Goal: Task Accomplishment & Management: Manage account settings

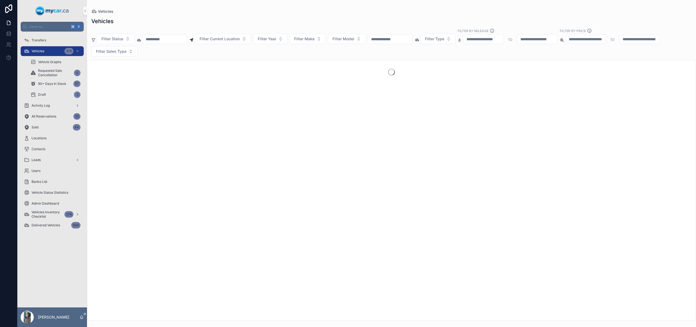
click at [400, 36] on input "scrollable content" at bounding box center [390, 39] width 45 height 8
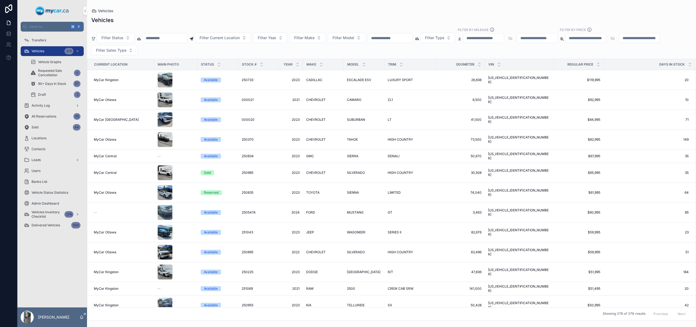
paste input "*******"
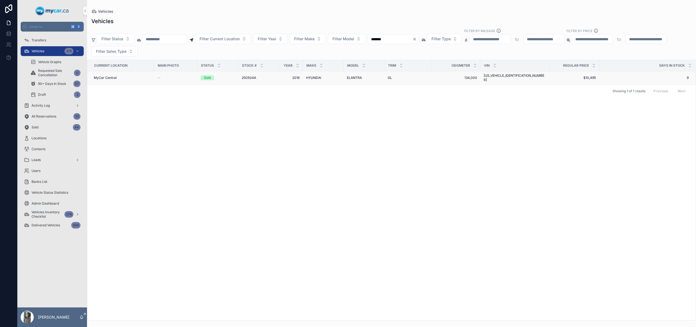
type input "*******"
click at [310, 76] on span "HYUNDAI" at bounding box center [313, 78] width 15 height 4
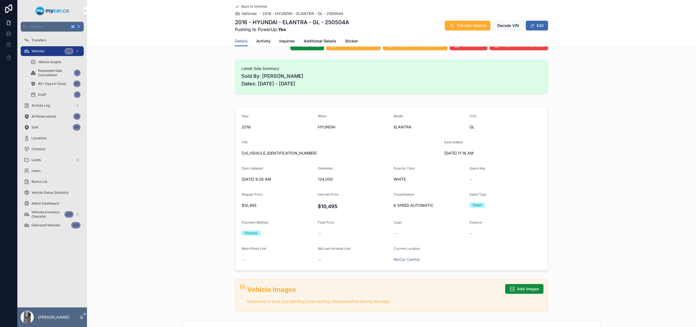
scroll to position [69, 0]
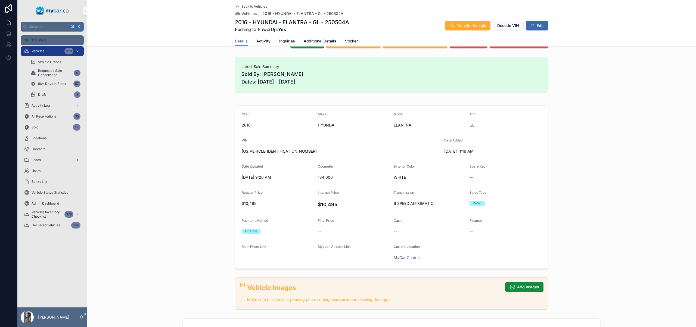
click at [54, 41] on div "Transfers" at bounding box center [52, 40] width 57 height 9
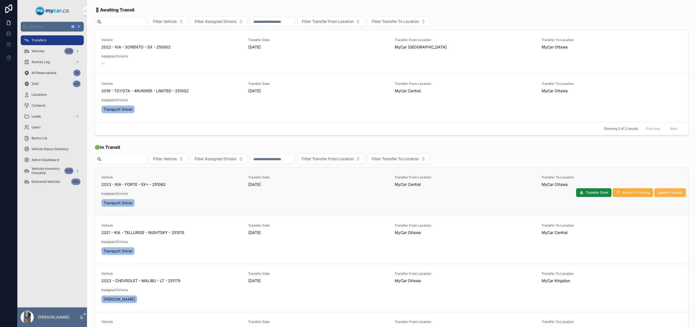
click at [657, 194] on span "Update Transfer" at bounding box center [669, 192] width 25 height 4
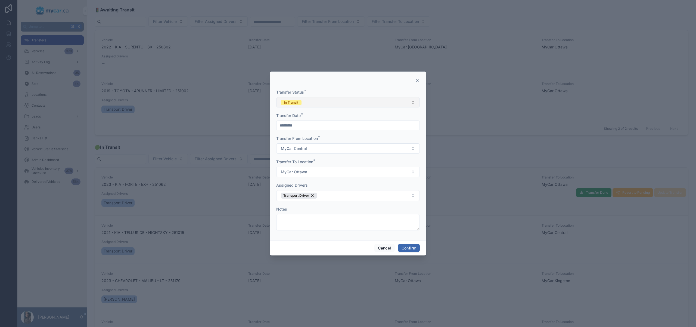
click at [336, 102] on button "In Transit" at bounding box center [348, 102] width 144 height 10
click at [307, 150] on div "Canceled" at bounding box center [348, 148] width 141 height 8
click at [415, 246] on button "Confirm" at bounding box center [409, 248] width 22 height 9
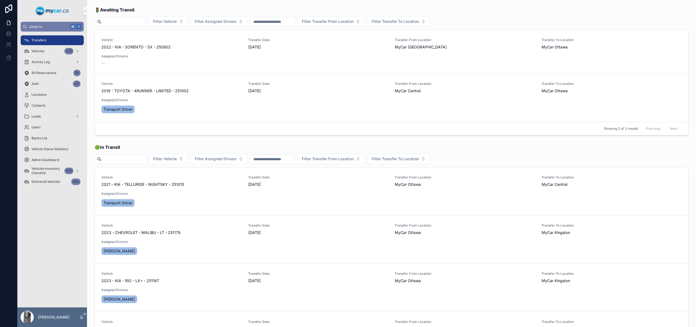
click at [55, 29] on button "Jump to... K" at bounding box center [52, 27] width 63 height 10
click at [42, 55] on div "Transfers Vehicles Vehicles Create a Vehicle Vehicles Vehicle Graphs Vehicles R…" at bounding box center [348, 163] width 696 height 327
click at [38, 51] on span "Vehicles" at bounding box center [38, 51] width 13 height 4
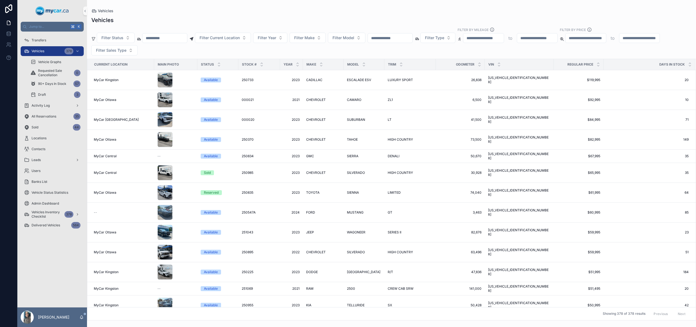
click at [391, 36] on input "scrollable content" at bounding box center [390, 38] width 45 height 8
click at [406, 38] on input "scrollable content" at bounding box center [390, 38] width 45 height 8
paste input "*******"
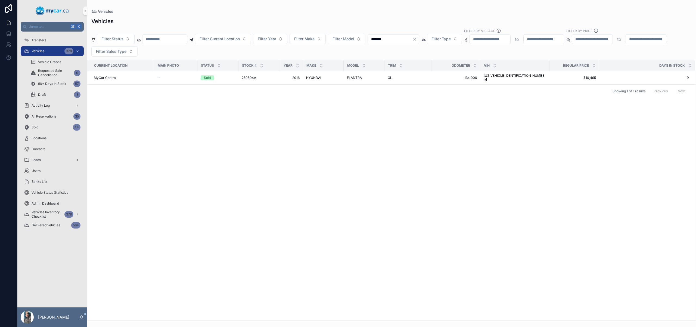
click at [402, 38] on input "*******" at bounding box center [390, 39] width 45 height 8
paste input "scrollable content"
click at [400, 40] on input "******" at bounding box center [390, 39] width 45 height 8
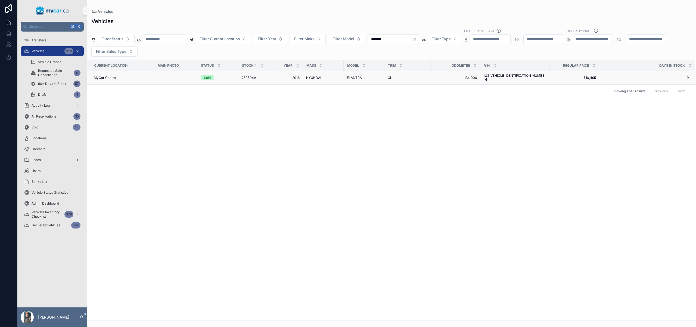
type input "*******"
click at [332, 76] on div "HYUNDAI HYUNDAI" at bounding box center [323, 78] width 34 height 4
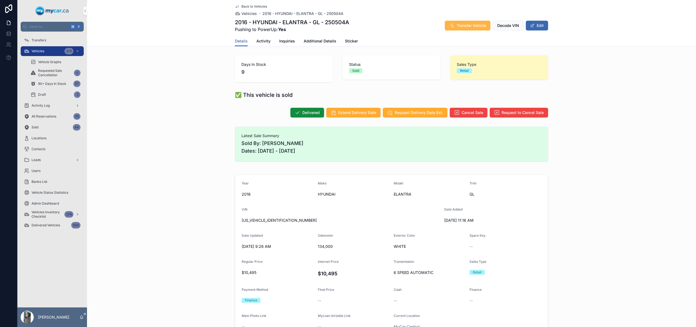
click at [468, 26] on span "Transfer Vehicle" at bounding box center [471, 25] width 29 height 5
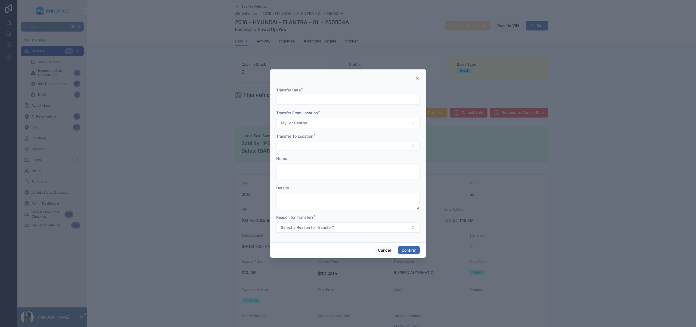
click at [345, 109] on form "Transfer Date * Transfer From Location * MyCar Central Transfer To Location * N…" at bounding box center [348, 162] width 144 height 151
click at [354, 98] on input "text" at bounding box center [347, 100] width 143 height 8
drag, startPoint x: 359, startPoint y: 193, endPoint x: 298, endPoint y: 148, distance: 75.3
click at [359, 193] on button "28" at bounding box center [358, 193] width 10 height 10
type input "*********"
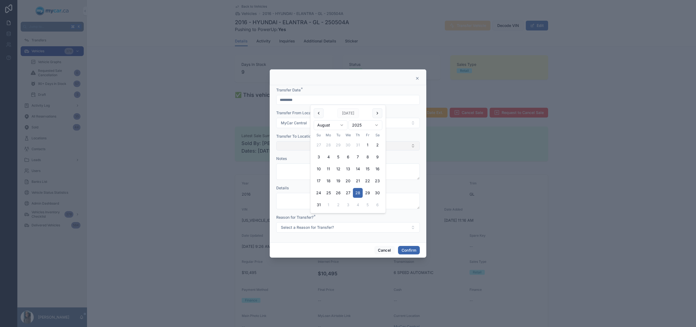
click at [299, 147] on button "Select Button" at bounding box center [348, 145] width 144 height 9
click at [308, 192] on div "MyCar Ottawa" at bounding box center [348, 193] width 141 height 9
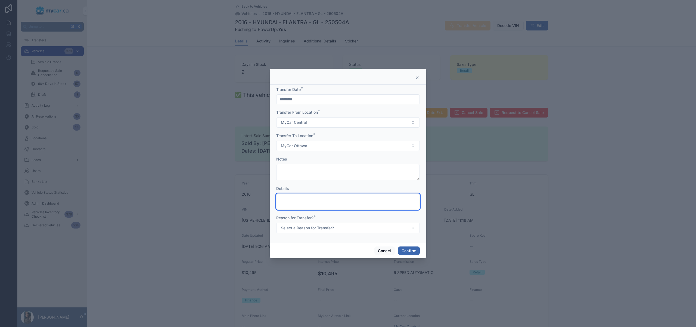
click at [306, 204] on textarea at bounding box center [348, 201] width 144 height 16
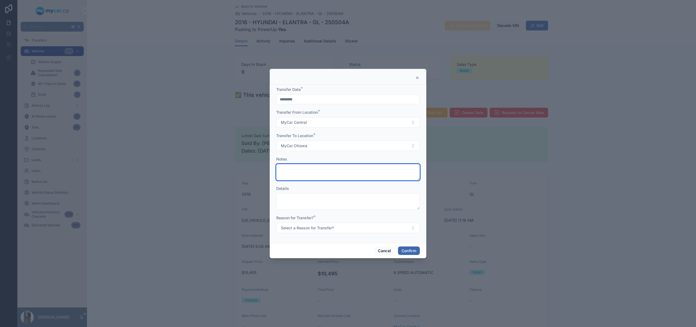
click at [313, 169] on textarea at bounding box center [348, 172] width 144 height 16
type textarea "*"
type textarea "**********"
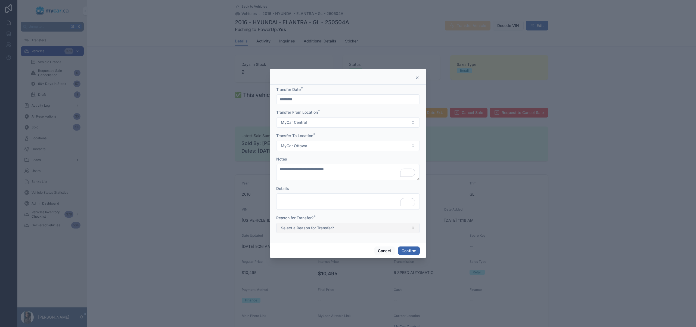
click at [315, 232] on button "Select a Reason for Transfer?" at bounding box center [348, 228] width 144 height 10
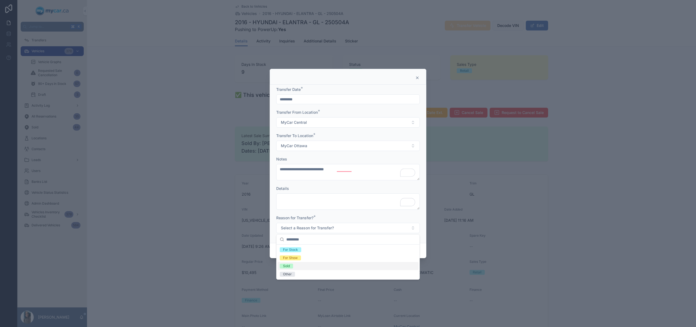
click at [299, 263] on div "Sold" at bounding box center [348, 266] width 141 height 8
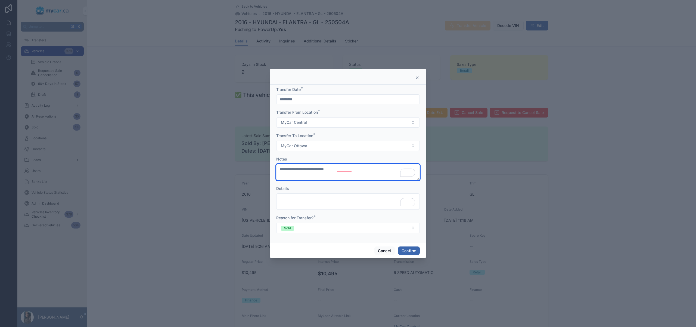
click at [346, 172] on textarea "**********" at bounding box center [348, 172] width 144 height 16
click at [349, 170] on textarea "**********" at bounding box center [348, 172] width 144 height 16
click at [355, 189] on button "Dismiss" at bounding box center [361, 194] width 57 height 10
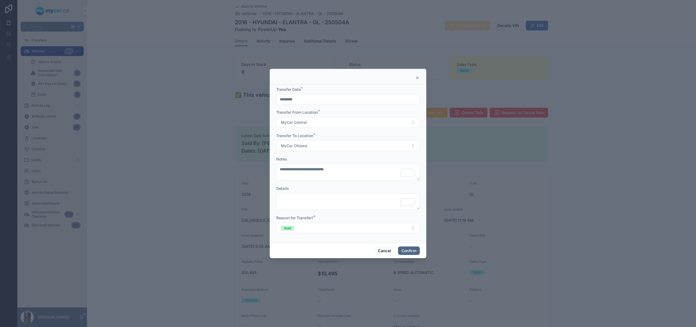
click at [403, 249] on button "Confirm" at bounding box center [409, 250] width 22 height 9
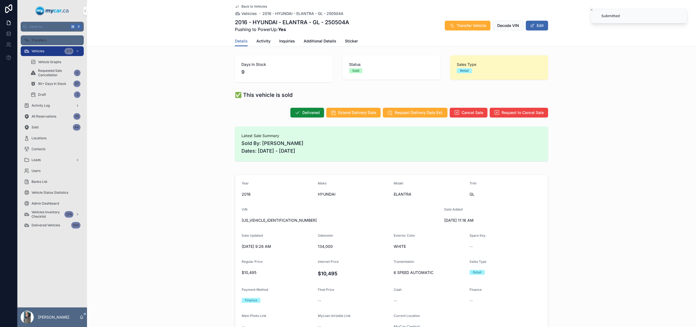
click at [48, 39] on div "Transfers" at bounding box center [52, 40] width 57 height 9
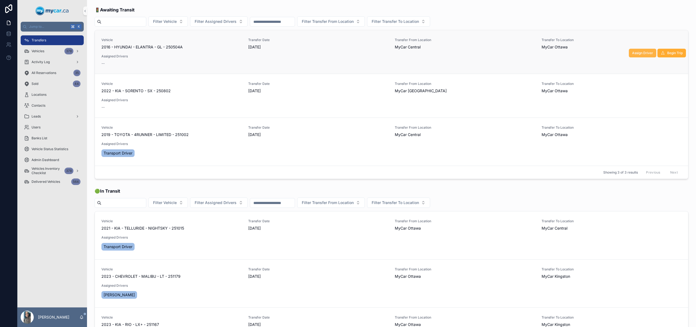
click at [631, 49] on button "Assign Driver" at bounding box center [642, 53] width 27 height 9
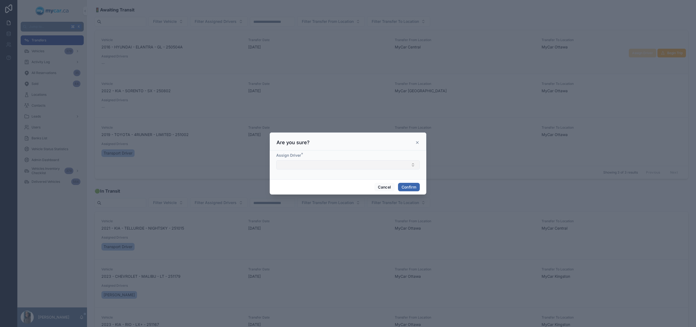
click at [294, 168] on button "Select Button" at bounding box center [348, 164] width 144 height 9
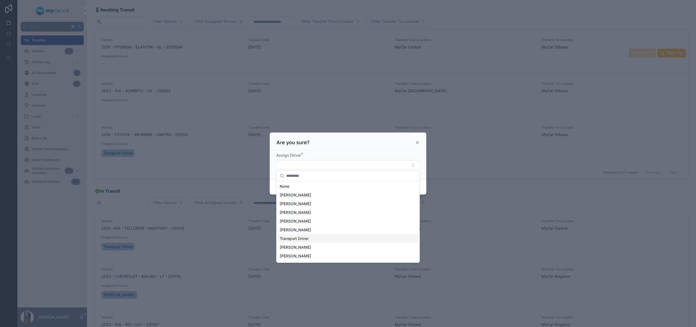
click at [322, 236] on div "Transport Driver" at bounding box center [348, 238] width 141 height 9
click at [422, 172] on div "Assign Driver * Transport Driver" at bounding box center [348, 164] width 157 height 30
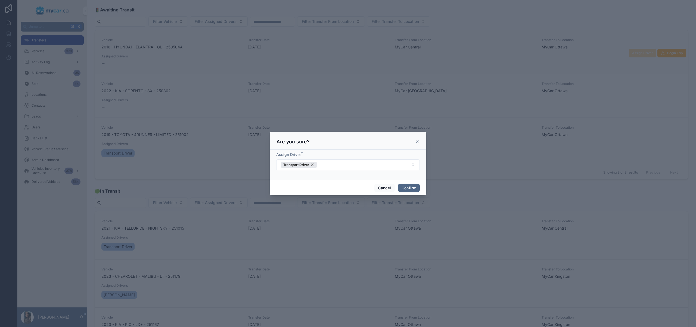
click at [416, 187] on button "Confirm" at bounding box center [409, 187] width 22 height 9
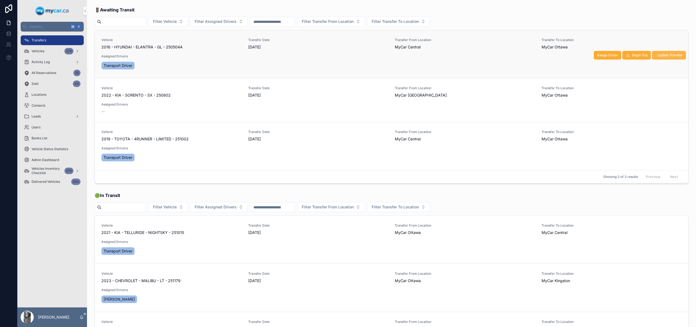
click at [669, 54] on span "Update Transfer" at bounding box center [669, 55] width 25 height 4
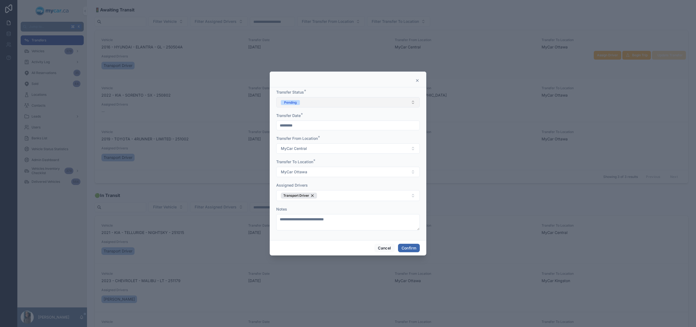
click at [360, 101] on button "Pending" at bounding box center [348, 102] width 144 height 10
drag, startPoint x: 349, startPoint y: 136, endPoint x: 356, endPoint y: 130, distance: 8.5
click at [356, 130] on div "Pending In Transit Completed Canceled" at bounding box center [348, 136] width 141 height 33
click at [356, 130] on div "In Transit" at bounding box center [348, 132] width 141 height 8
click at [415, 248] on button "Confirm" at bounding box center [409, 248] width 22 height 9
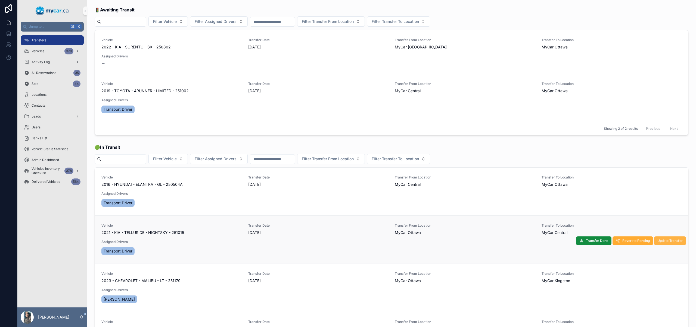
click at [662, 244] on button "Update Transfer" at bounding box center [670, 240] width 32 height 9
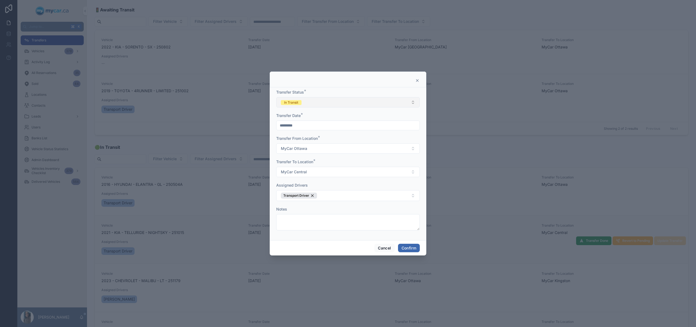
click at [322, 103] on button "In Transit" at bounding box center [348, 102] width 144 height 10
click at [301, 139] on span "Completed" at bounding box center [291, 140] width 23 height 5
click at [408, 247] on button "Confirm" at bounding box center [409, 248] width 22 height 9
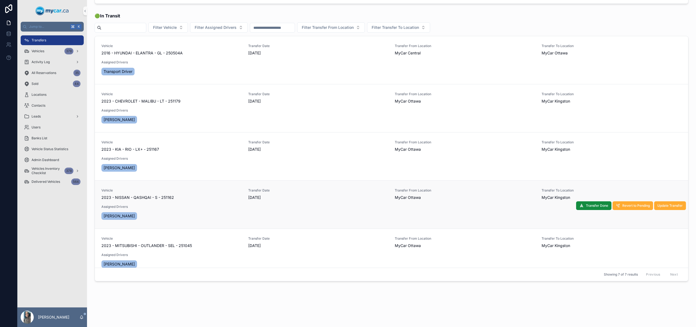
scroll to position [68, 0]
